Goal: Task Accomplishment & Management: Use online tool/utility

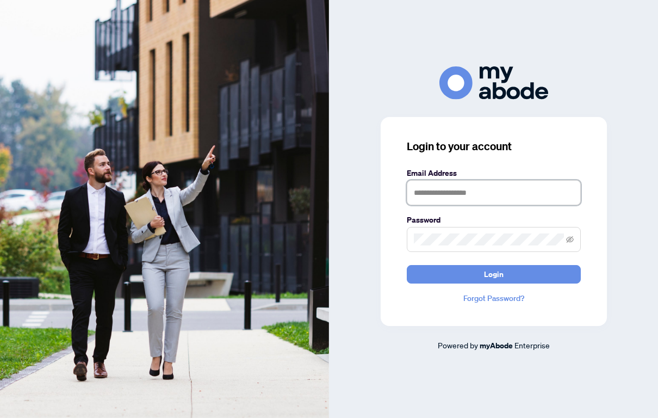
type input "**********"
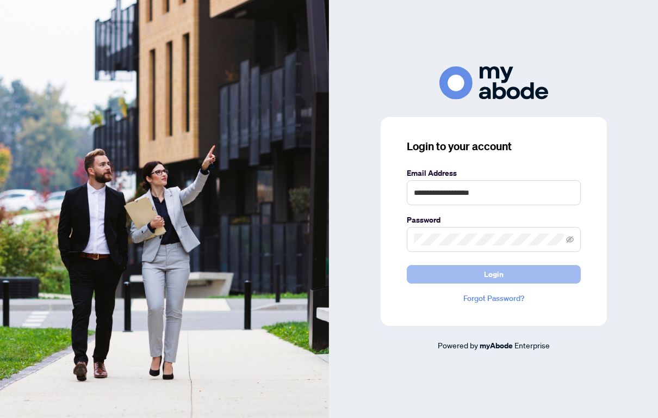
click at [487, 271] on span "Login" at bounding box center [494, 273] width 20 height 17
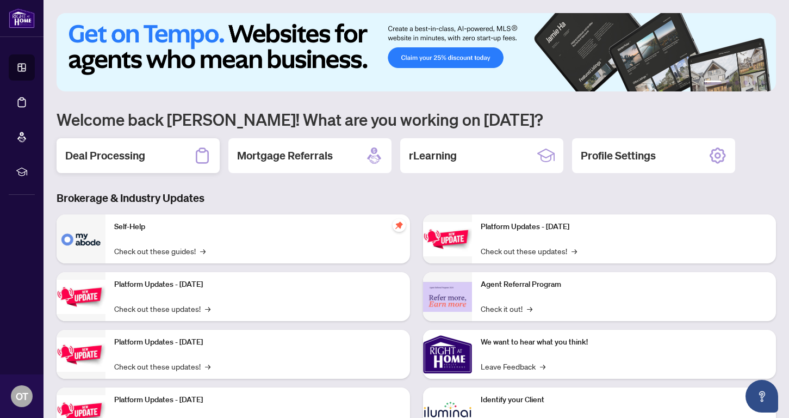
click at [131, 153] on h2 "Deal Processing" at bounding box center [105, 155] width 80 height 15
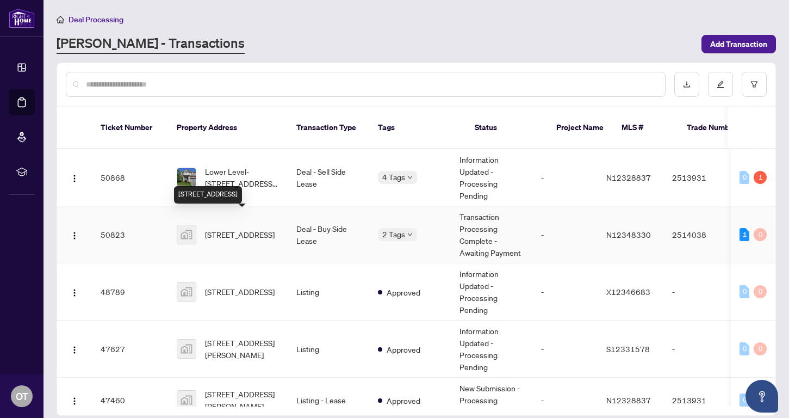
click at [236, 228] on span "38-38 Brown Court, Newmarket, ON, Canada" at bounding box center [240, 234] width 70 height 12
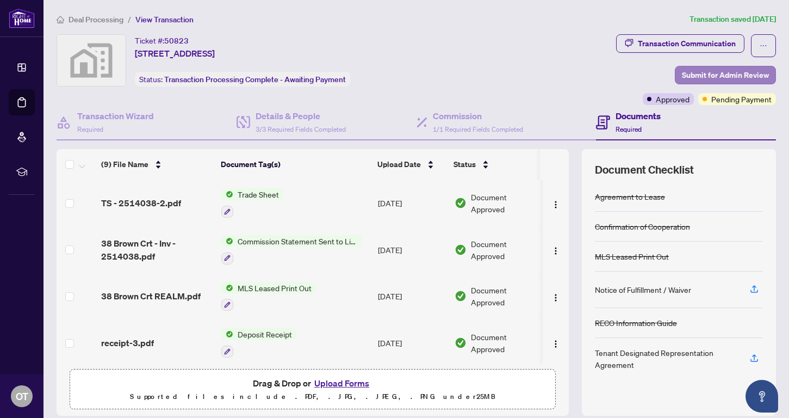
click at [658, 73] on span "Submit for Admin Review" at bounding box center [725, 74] width 87 height 17
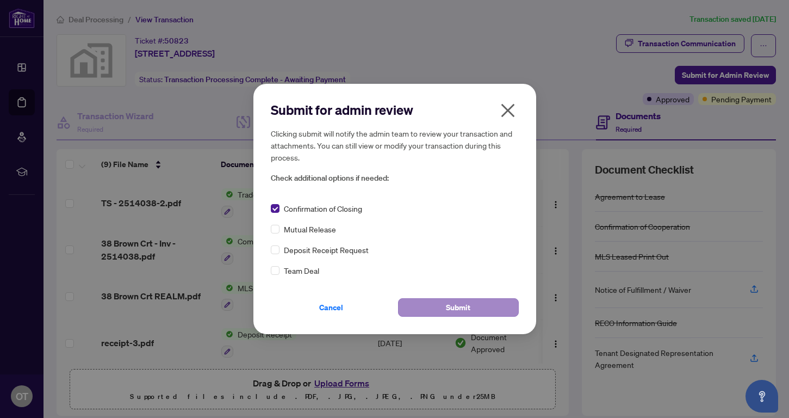
click at [440, 312] on button "Submit" at bounding box center [458, 307] width 121 height 18
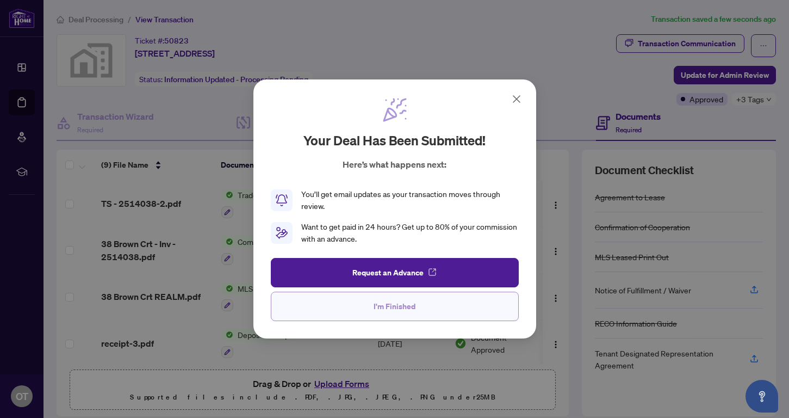
click at [401, 308] on span "I'm Finished" at bounding box center [395, 306] width 42 height 17
